Goal: Information Seeking & Learning: Learn about a topic

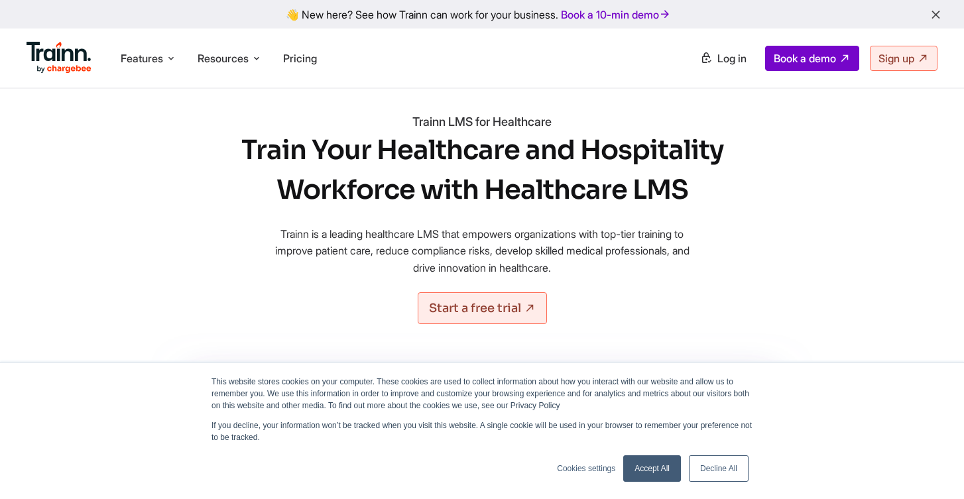
scroll to position [31, 0]
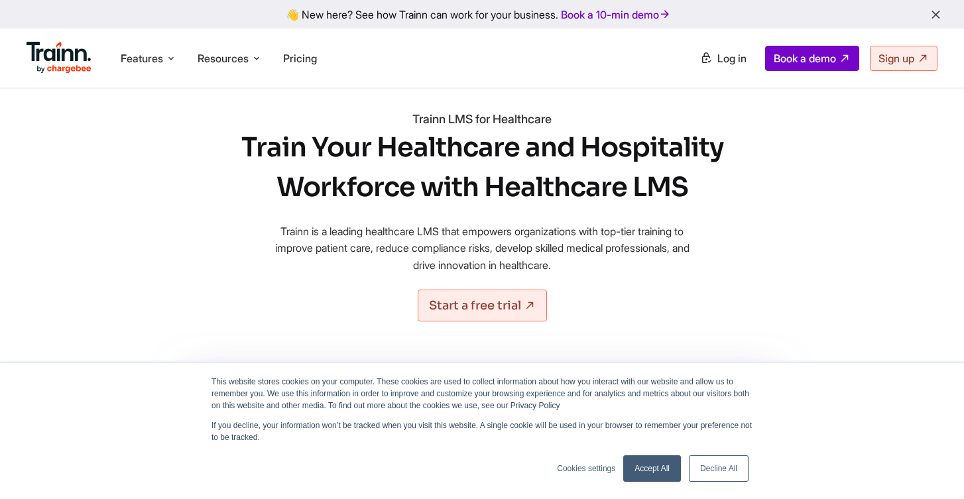
click at [649, 471] on link "Accept All" at bounding box center [653, 469] width 58 height 27
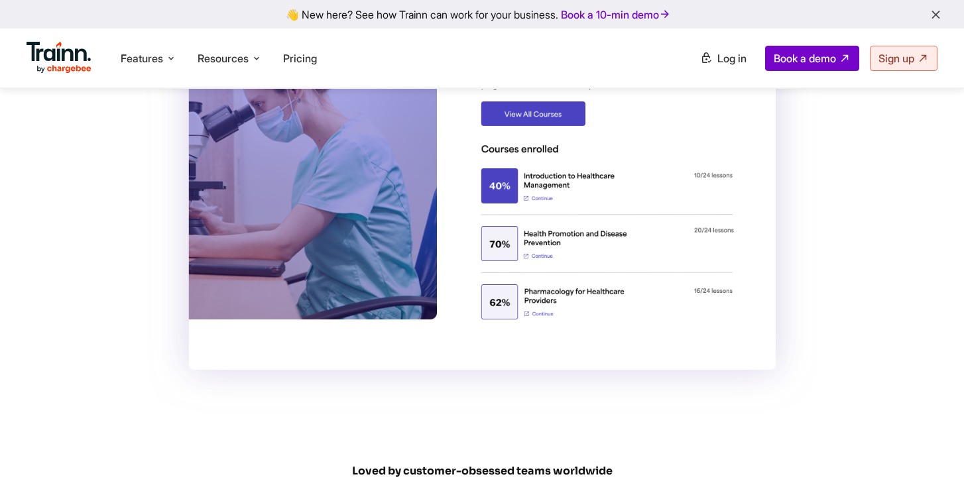
scroll to position [0, 0]
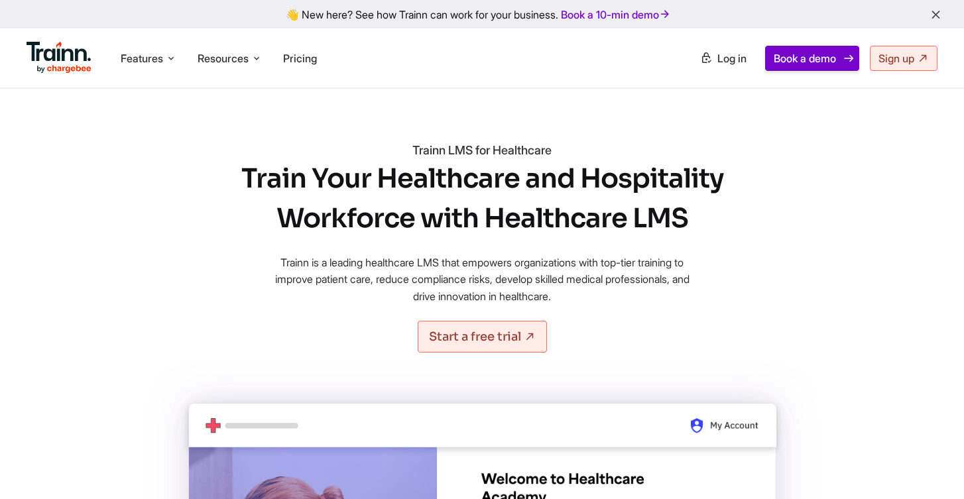
click at [821, 56] on span "Book a demo" at bounding box center [805, 58] width 62 height 13
click at [890, 59] on span "Sign up" at bounding box center [897, 58] width 36 height 13
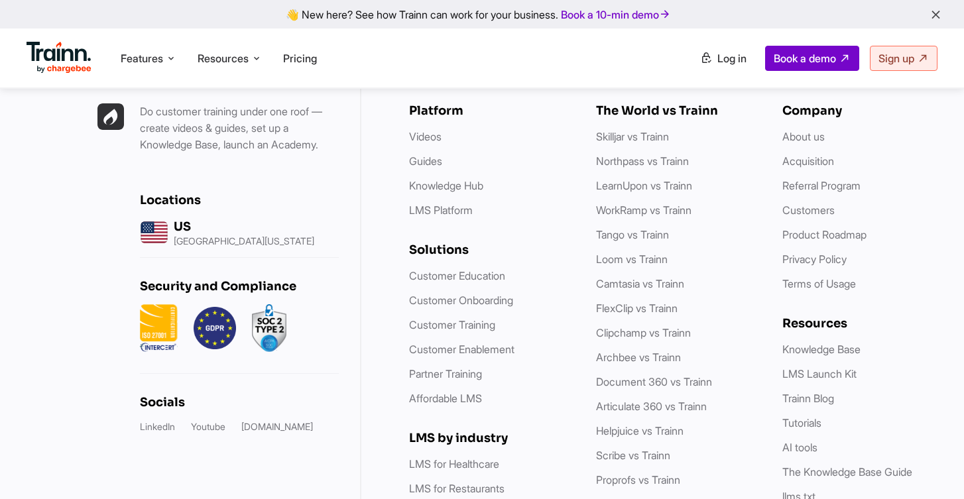
scroll to position [6902, 0]
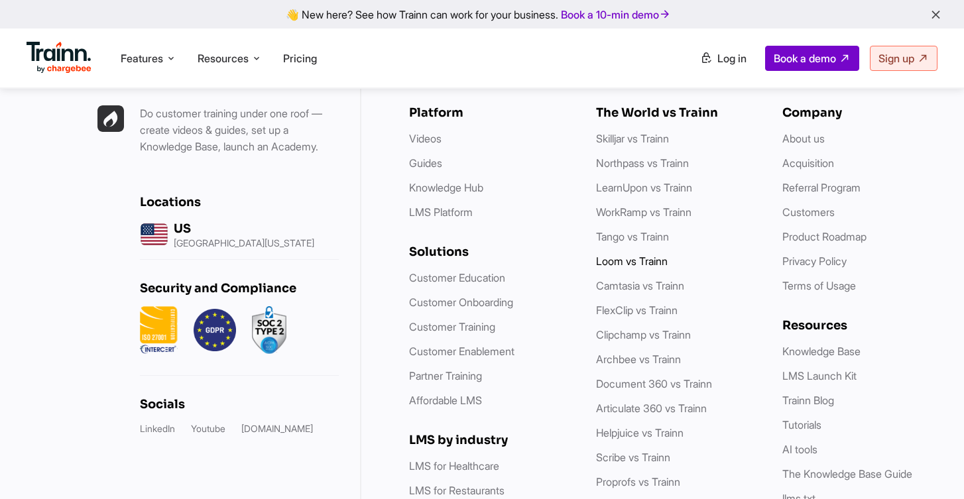
click at [749, 270] on li "Loom vs Trainn" at bounding box center [676, 261] width 161 height 17
click at [789, 358] on link "Knowledge Base" at bounding box center [822, 351] width 78 height 13
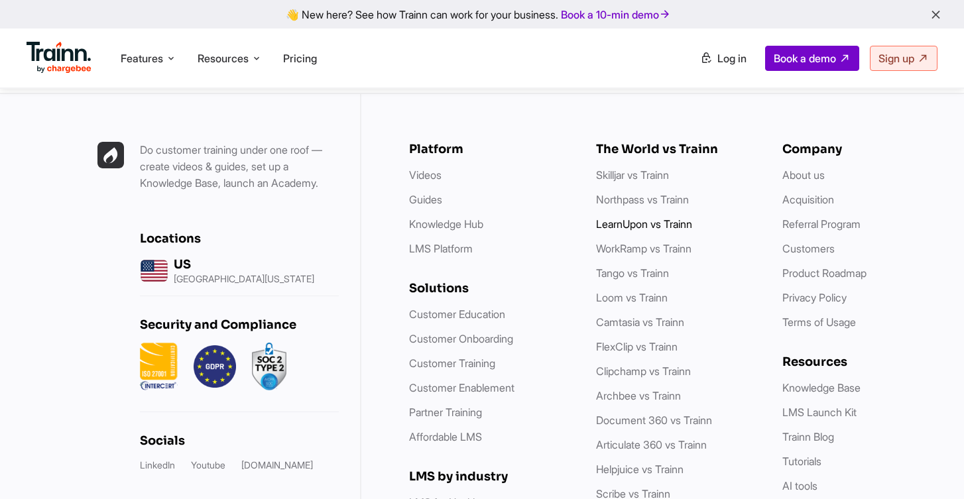
scroll to position [6879, 0]
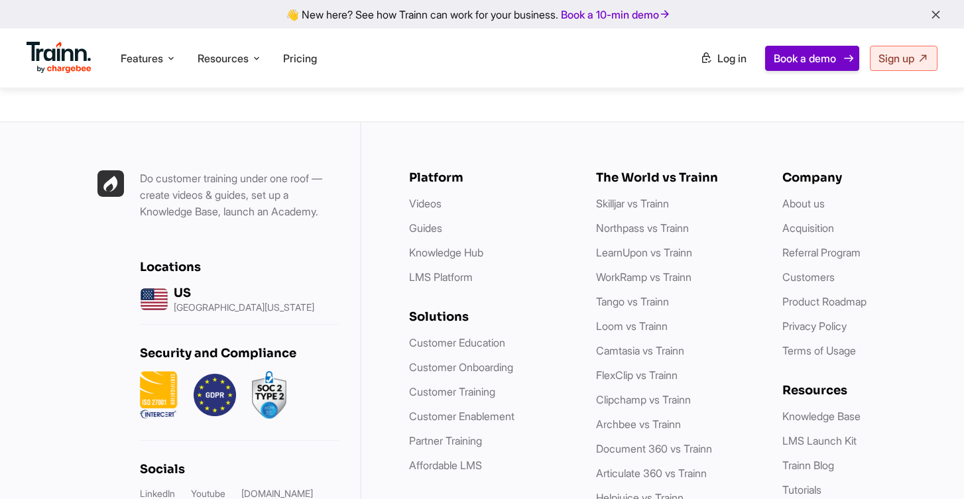
click at [803, 64] on span "Book a demo" at bounding box center [805, 58] width 62 height 13
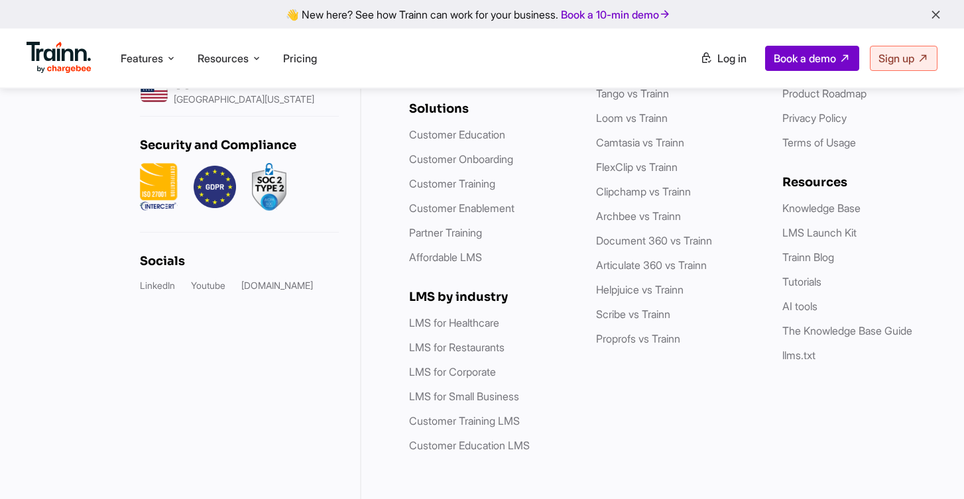
scroll to position [7082, 0]
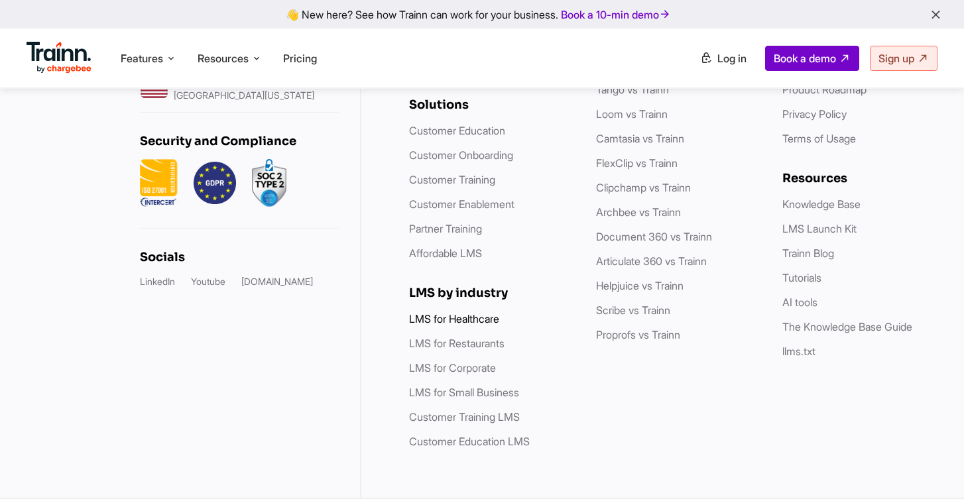
click at [493, 318] on link "LMS for Healthcare" at bounding box center [454, 318] width 90 height 13
click at [439, 320] on link "LMS for Healthcare" at bounding box center [454, 318] width 90 height 13
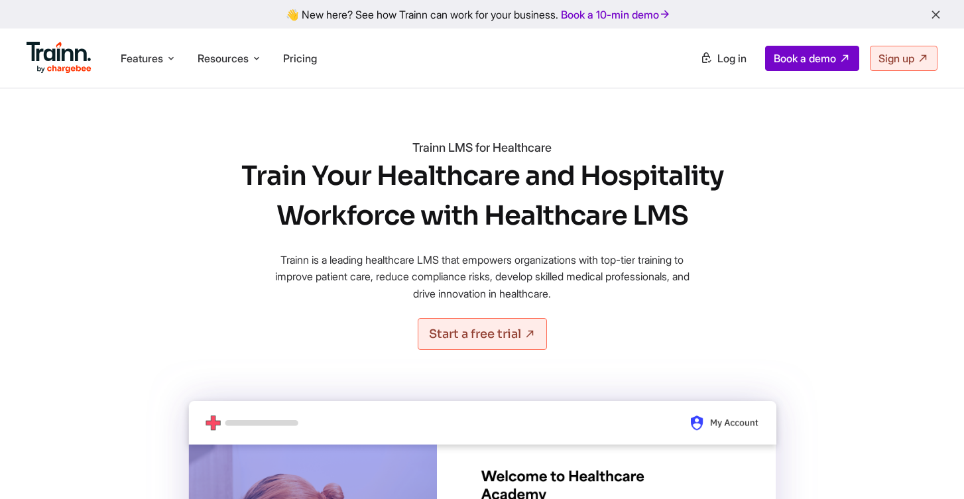
scroll to position [0, 0]
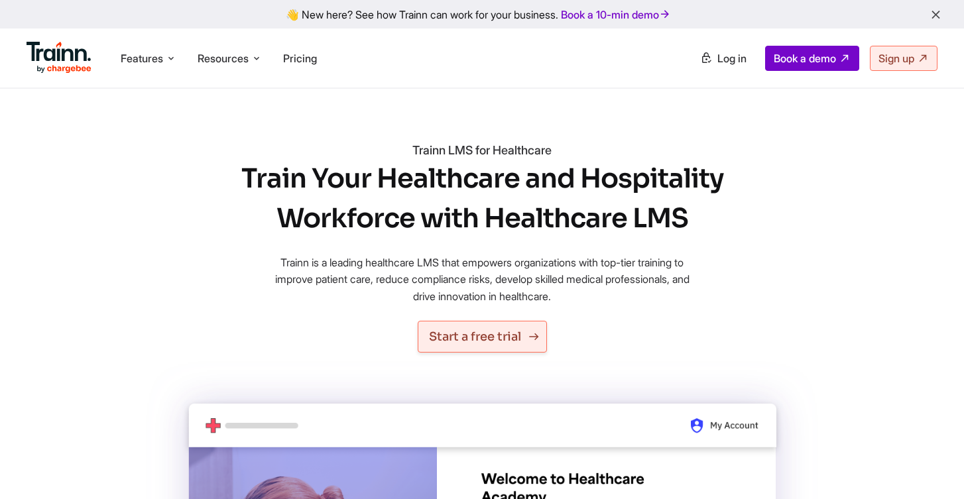
click at [454, 346] on link "Start a free trial" at bounding box center [482, 337] width 129 height 32
click at [157, 61] on span "Features" at bounding box center [142, 58] width 42 height 15
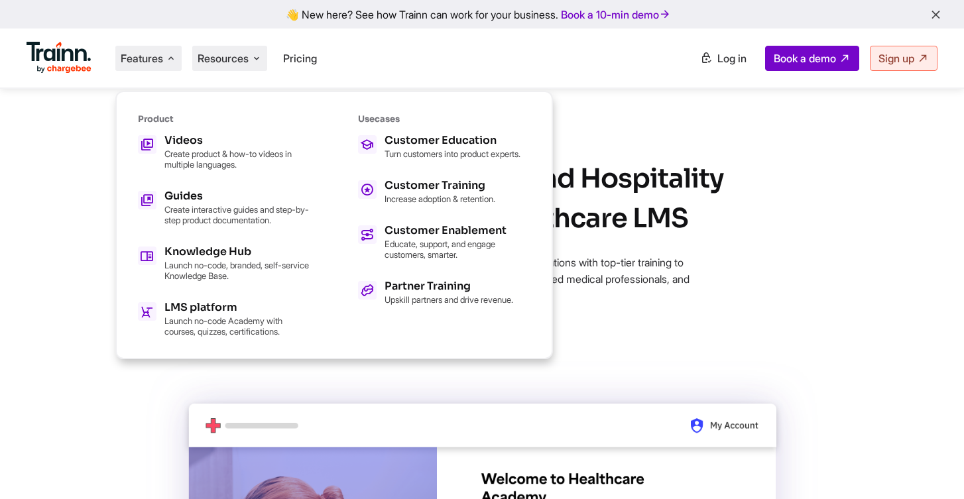
click at [227, 57] on span "Resources" at bounding box center [223, 58] width 51 height 15
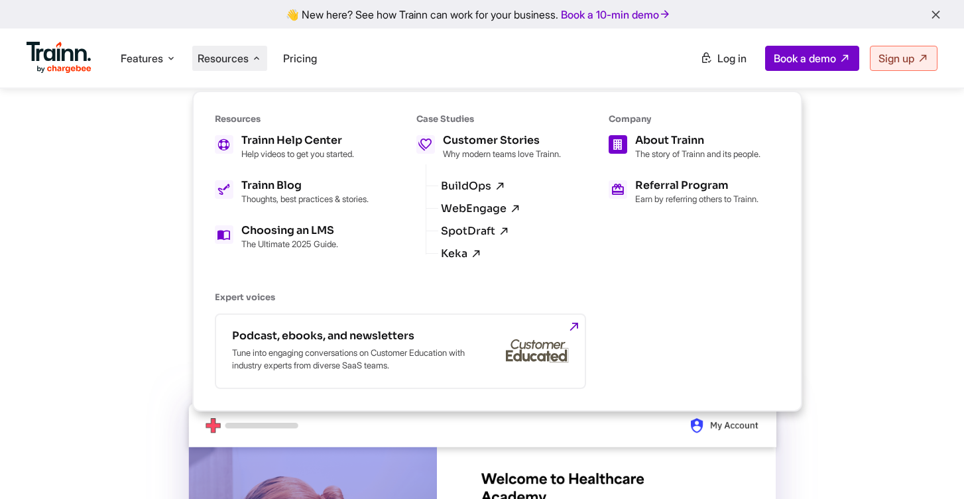
click at [673, 145] on div "About Trainn" at bounding box center [697, 140] width 125 height 11
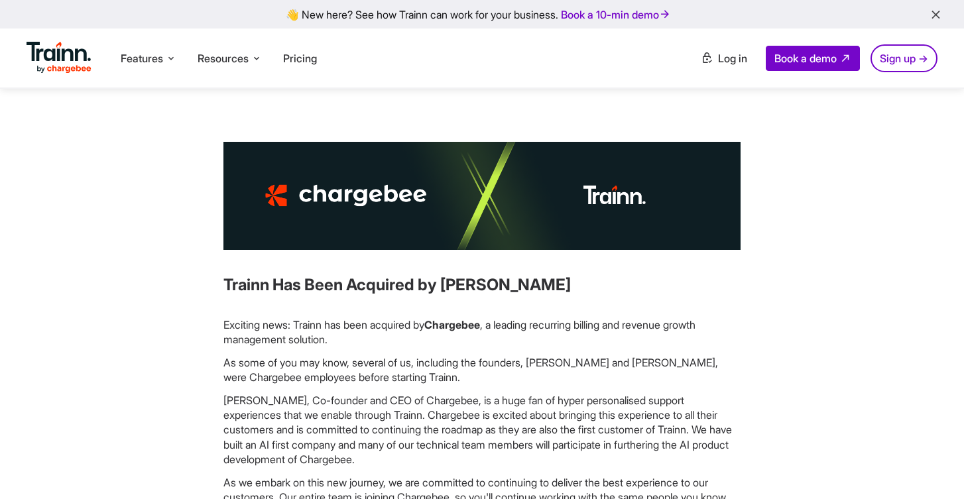
drag, startPoint x: 381, startPoint y: 202, endPoint x: 289, endPoint y: 203, distance: 92.9
